Goal: Task Accomplishment & Management: Manage account settings

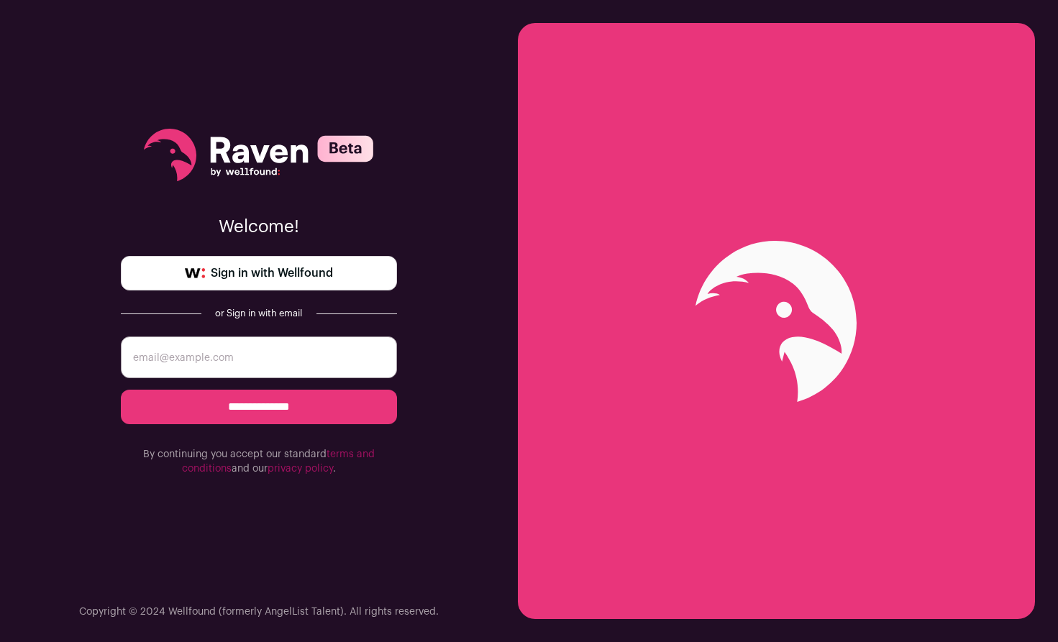
click at [330, 363] on input "email" at bounding box center [259, 358] width 276 height 42
click at [201, 355] on input "email" at bounding box center [259, 358] width 276 height 42
click at [338, 268] on link "Sign in with Wellfound" at bounding box center [259, 273] width 276 height 35
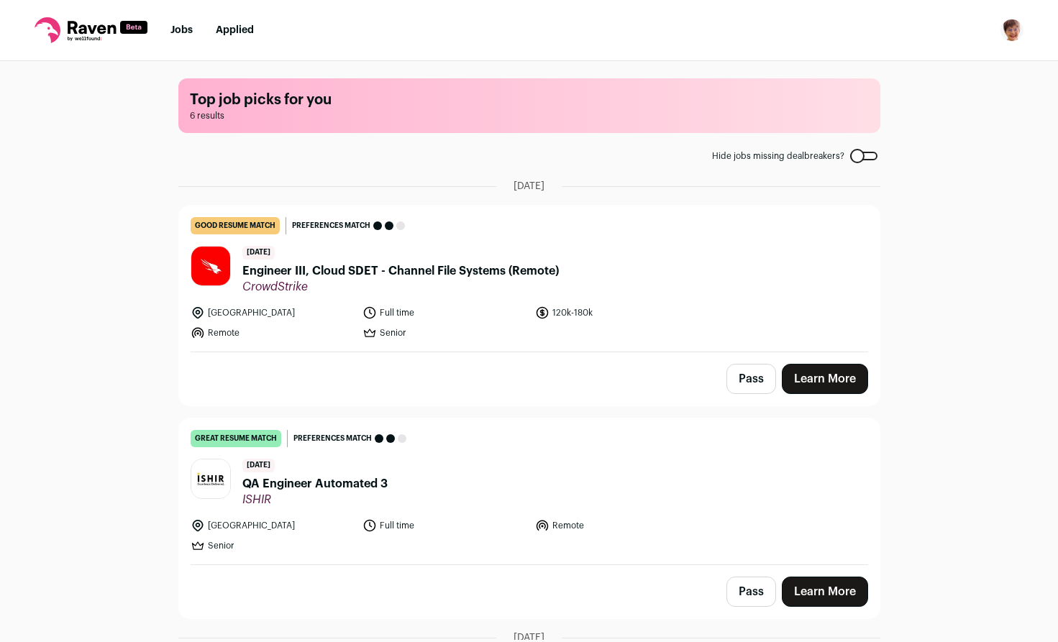
click at [1007, 29] on img "Open dropdown" at bounding box center [1012, 30] width 23 height 23
click at [908, 65] on link "Settings" at bounding box center [943, 67] width 159 height 35
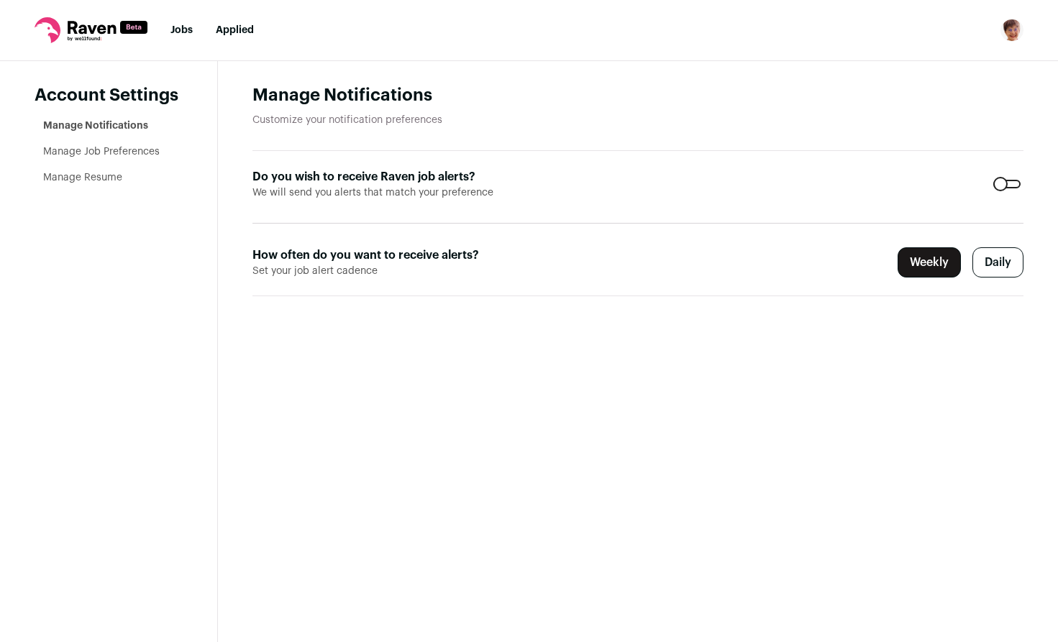
click at [1006, 181] on div at bounding box center [1006, 184] width 27 height 9
